Goal: Task Accomplishment & Management: Use online tool/utility

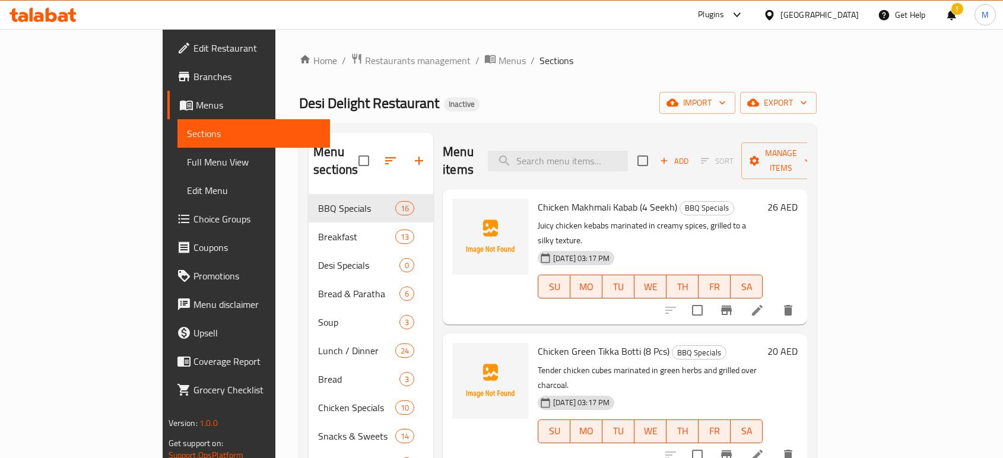
scroll to position [166, 0]
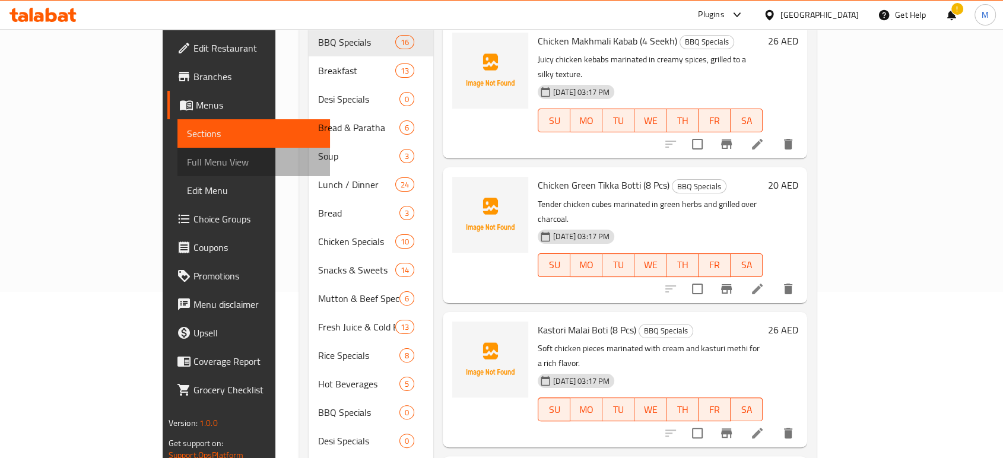
click at [187, 167] on span "Full Menu View" at bounding box center [254, 162] width 134 height 14
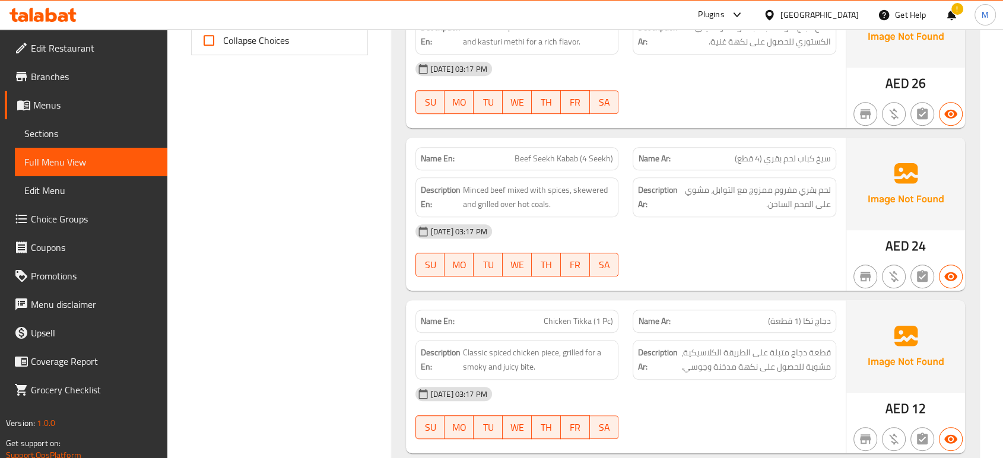
scroll to position [18, 0]
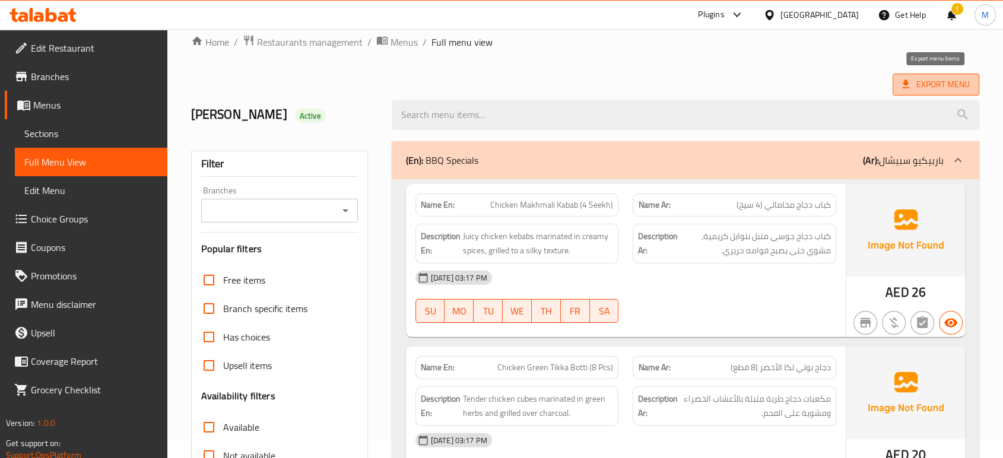
click at [919, 81] on span "Export Menu" at bounding box center [937, 84] width 68 height 15
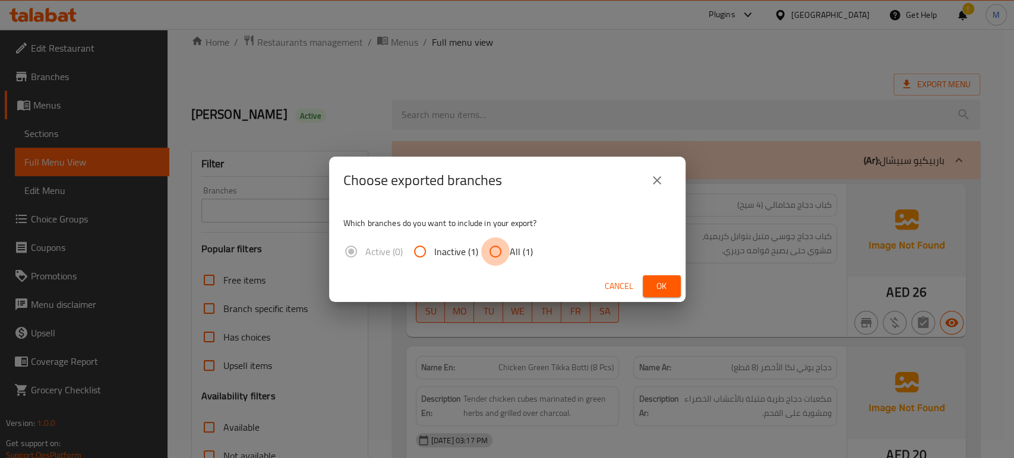
click at [490, 262] on input "All (1)" at bounding box center [495, 252] width 29 height 29
radio input "true"
click at [652, 290] on span "Ok" at bounding box center [661, 286] width 19 height 15
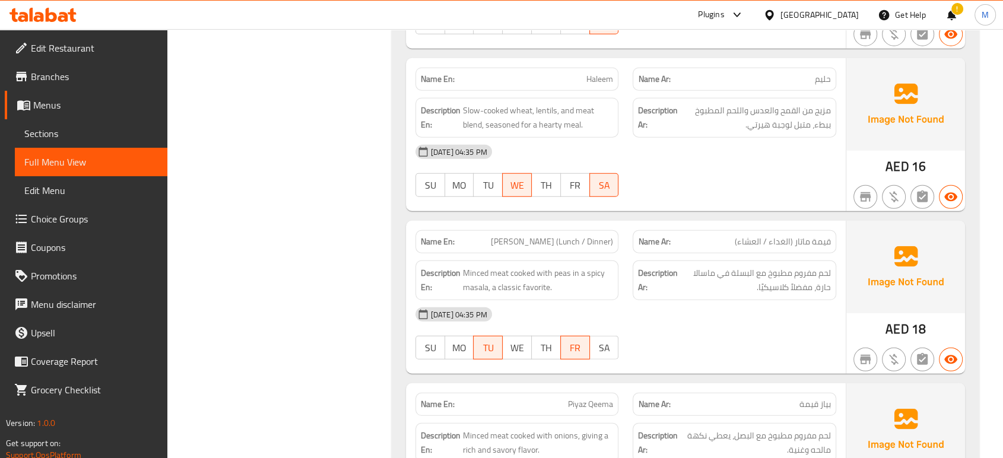
scroll to position [8976, 0]
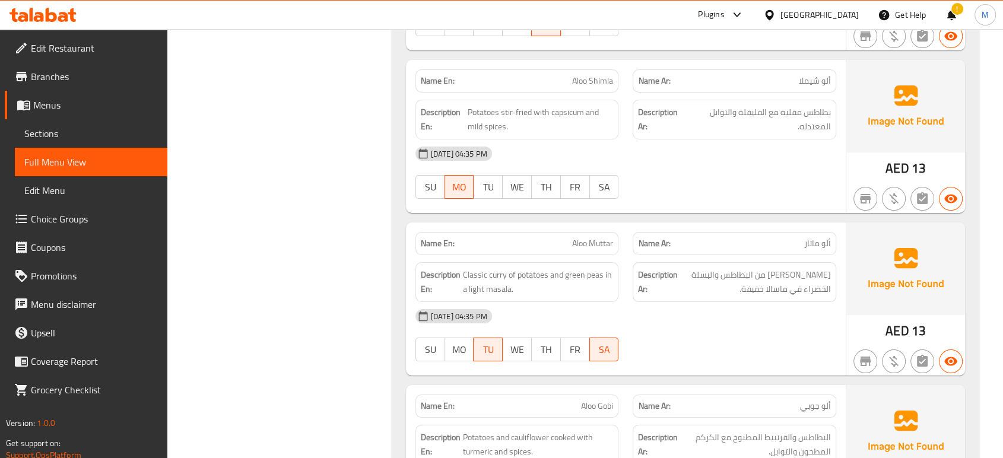
click at [552, 238] on p "Name En: [PERSON_NAME]" at bounding box center [517, 244] width 193 height 12
copy span "Aloo Muttar"
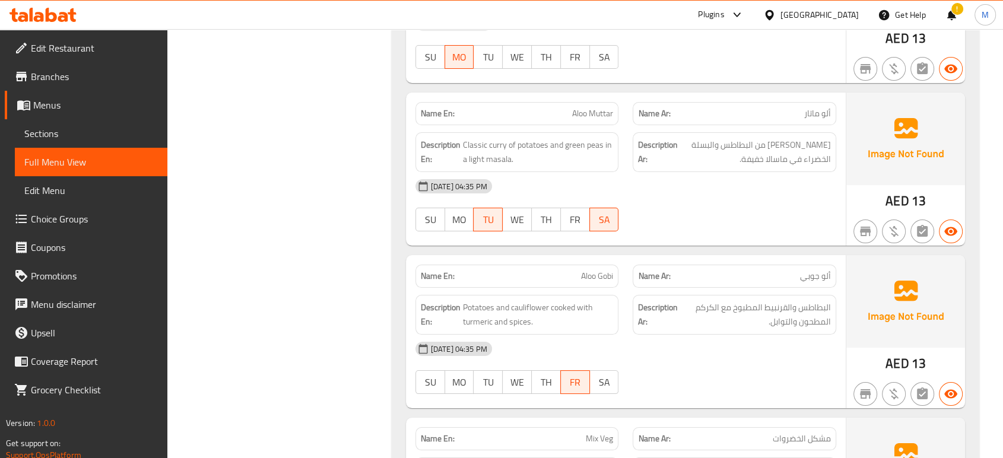
scroll to position [9108, 0]
click at [710, 354] on div "[DATE] 04:35 PM SU MO TU WE TH FR SA" at bounding box center [626, 366] width 435 height 67
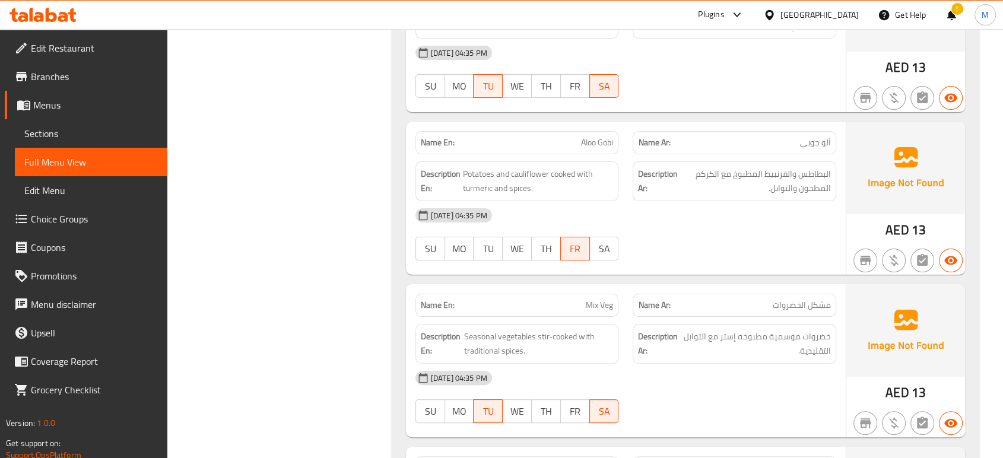
scroll to position [9267, 0]
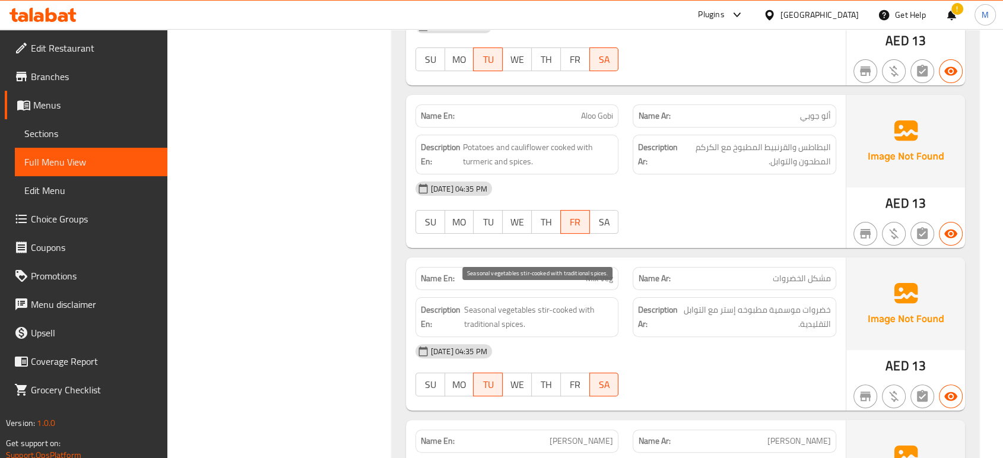
click at [549, 303] on span "Seasonal vegetables stir-cooked with traditional spices." at bounding box center [539, 317] width 150 height 29
copy span "Seasonal vegetables stir-cooked with traditional spices."
drag, startPoint x: 533, startPoint y: 293, endPoint x: 359, endPoint y: 278, distance: 174.0
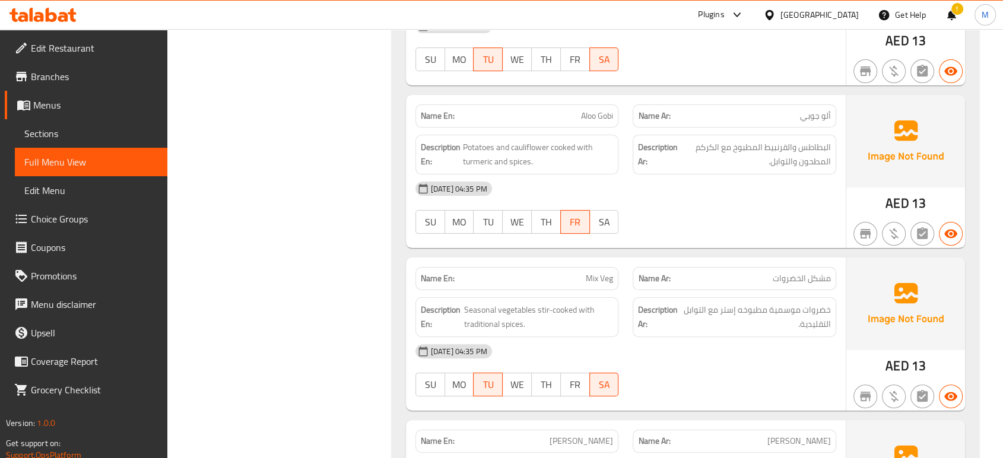
drag, startPoint x: 537, startPoint y: 294, endPoint x: 576, endPoint y: 299, distance: 39.6
click at [576, 303] on span "Seasonal vegetables stir-cooked with traditional spices." at bounding box center [539, 317] width 150 height 29
copy span "stir-cooked"
